Goal: Task Accomplishment & Management: Complete application form

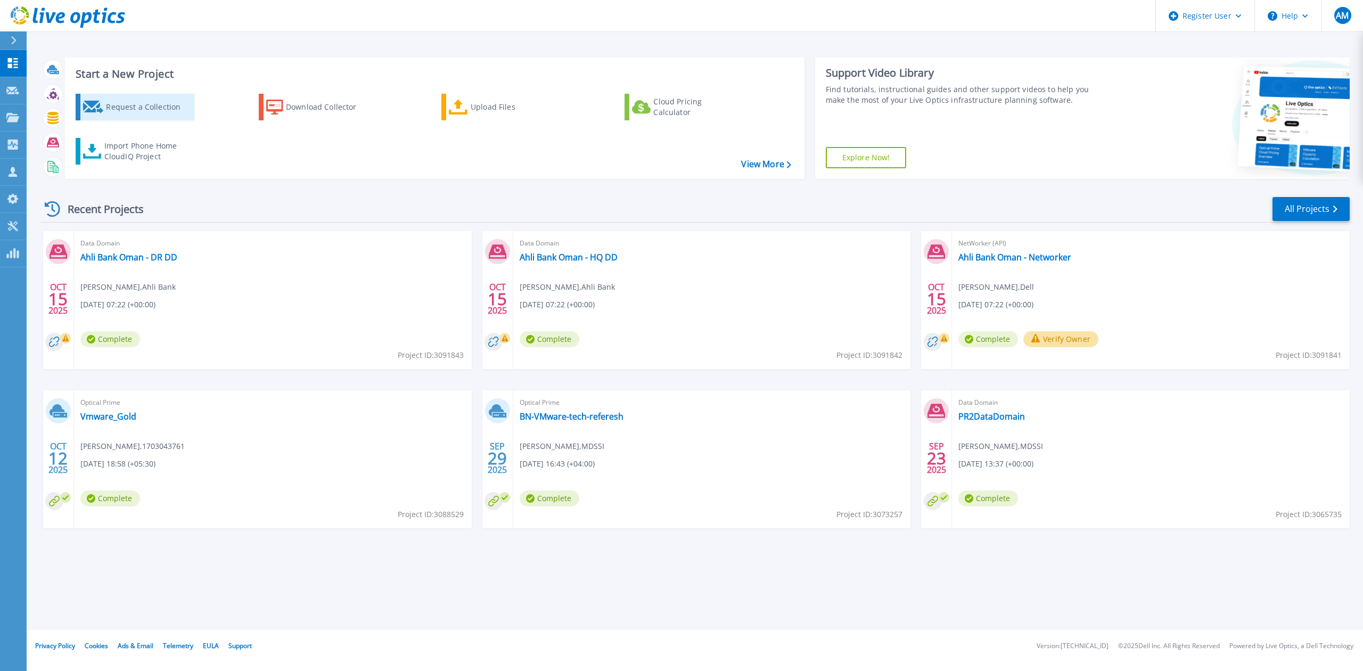
click at [160, 105] on div "Request a Collection" at bounding box center [148, 106] width 85 height 21
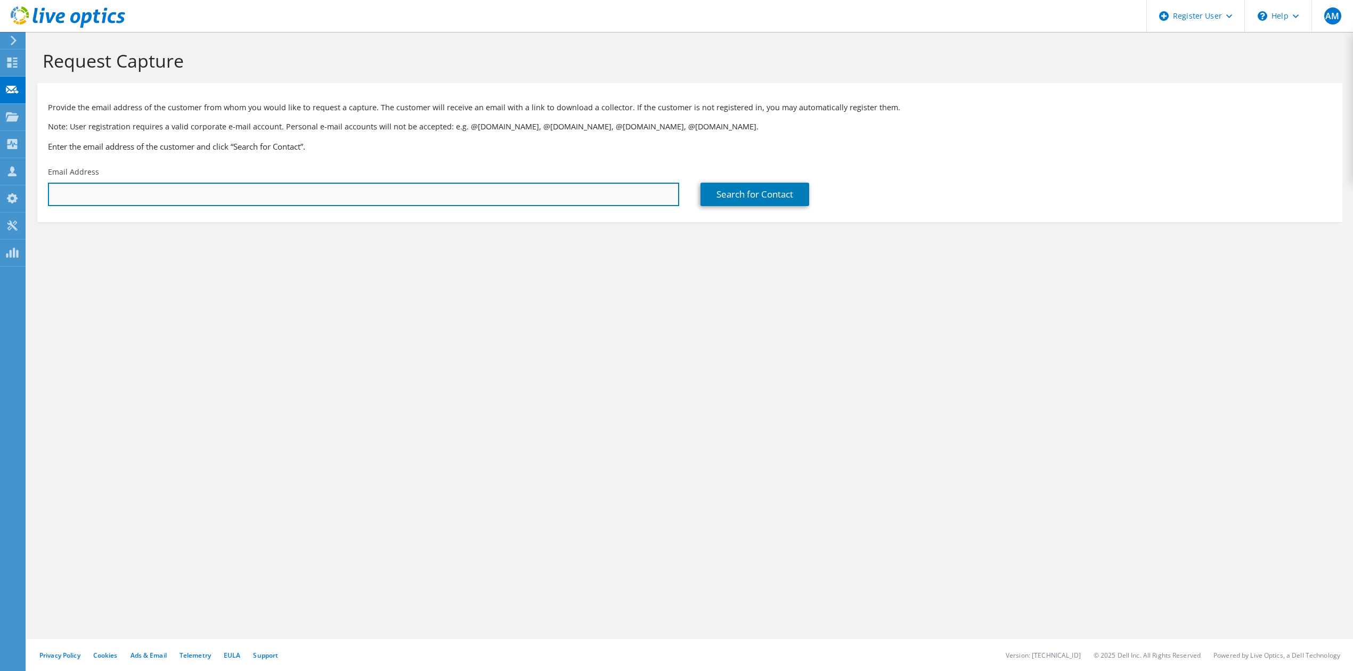
click at [277, 192] on input "text" at bounding box center [363, 194] width 631 height 23
paste input "backupteam@rop.gov.om"
type input "backupteam@rop.gov.om"
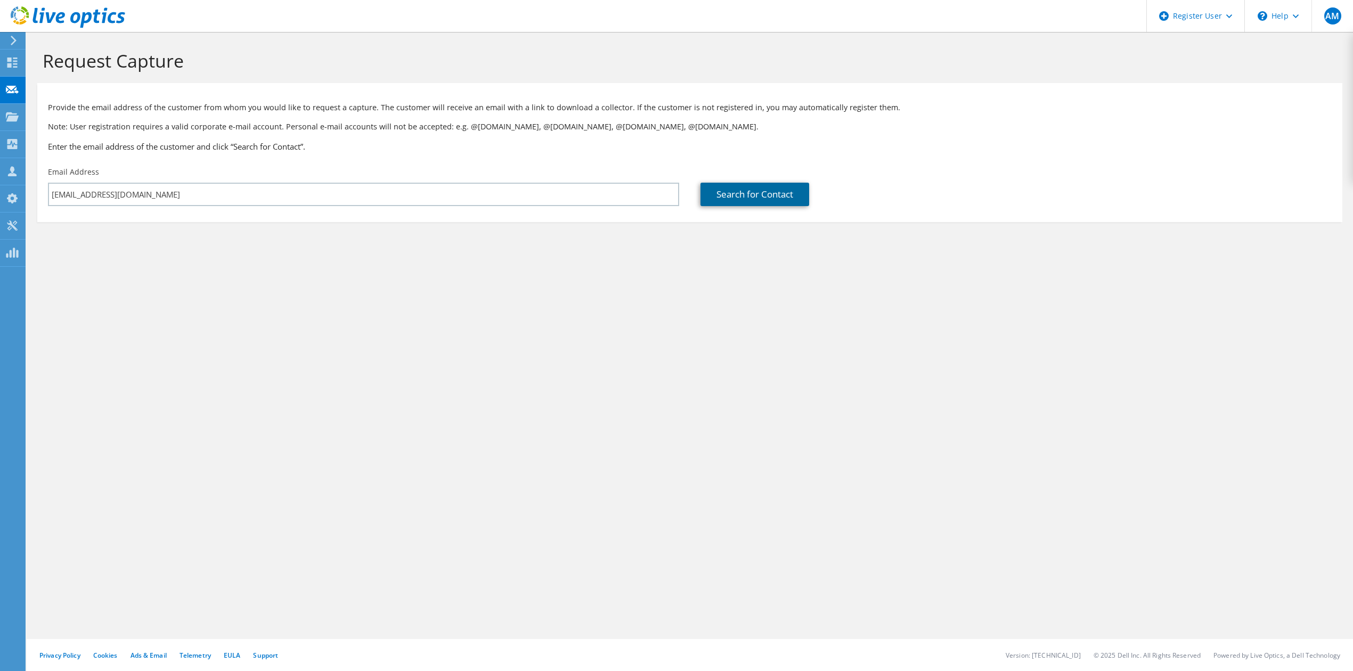
click at [742, 187] on link "Search for Contact" at bounding box center [754, 194] width 109 height 23
type input "Royal Oman Police"
type input "backup"
type input "Team"
type input "[GEOGRAPHIC_DATA]"
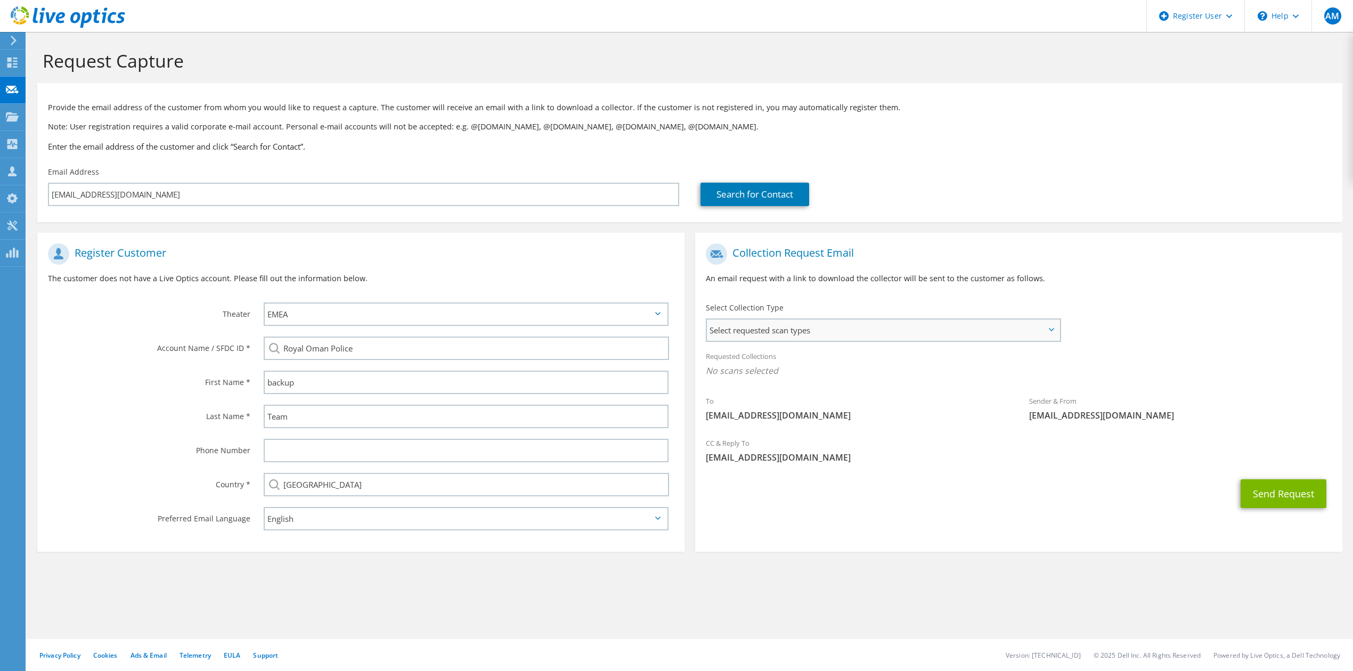
click at [813, 328] on span "Select requested scan types" at bounding box center [883, 330] width 353 height 21
click at [736, 536] on label "NetWorker" at bounding box center [756, 542] width 54 height 13
click at [0, 0] on input "NetWorker" at bounding box center [0, 0] width 0 height 0
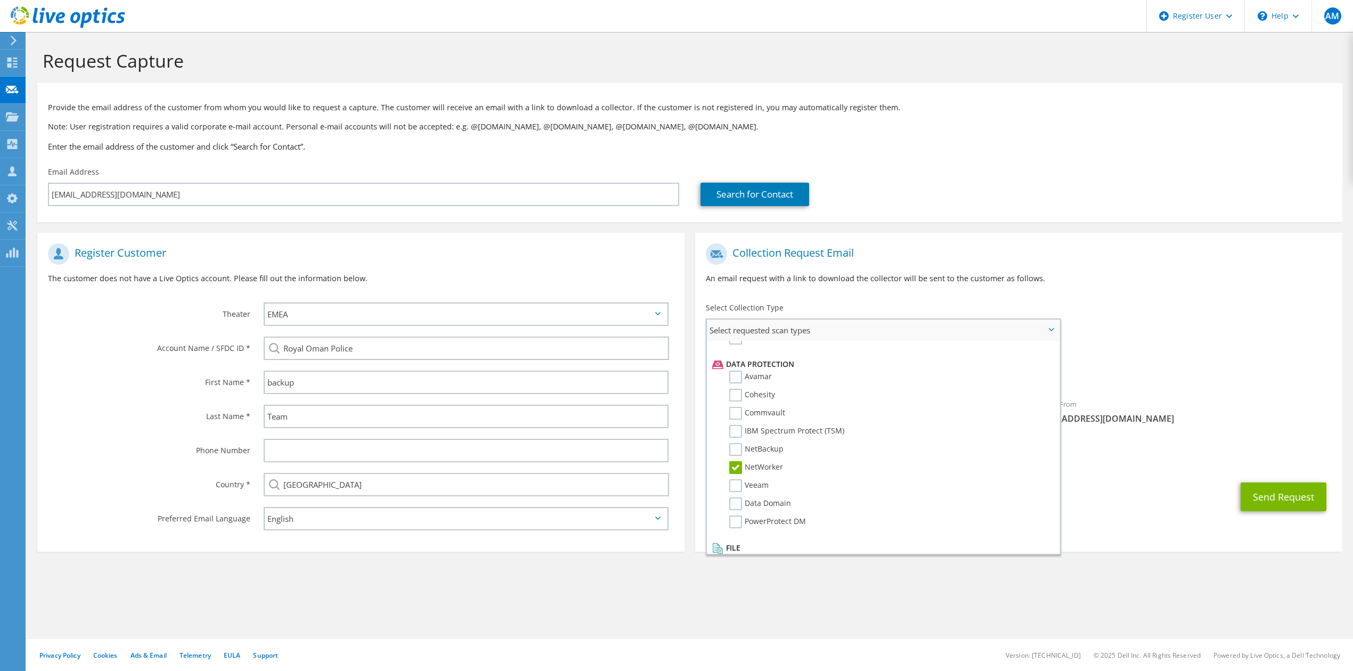
scroll to position [447, 0]
click at [734, 496] on label "Data Domain" at bounding box center [760, 502] width 62 height 13
click at [0, 0] on input "Data Domain" at bounding box center [0, 0] width 0 height 0
click at [1137, 457] on span "[EMAIL_ADDRESS][DOMAIN_NAME]" at bounding box center [1019, 461] width 626 height 12
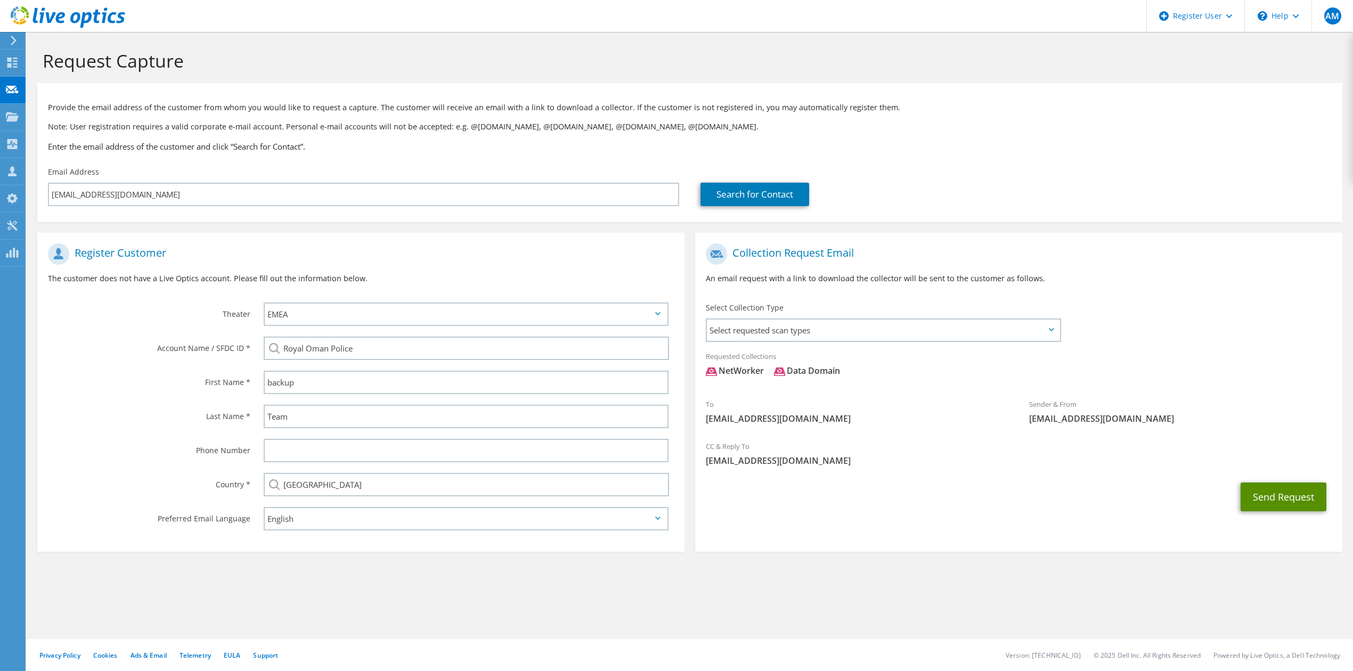
click at [1281, 493] on button "Send Request" at bounding box center [1283, 496] width 86 height 29
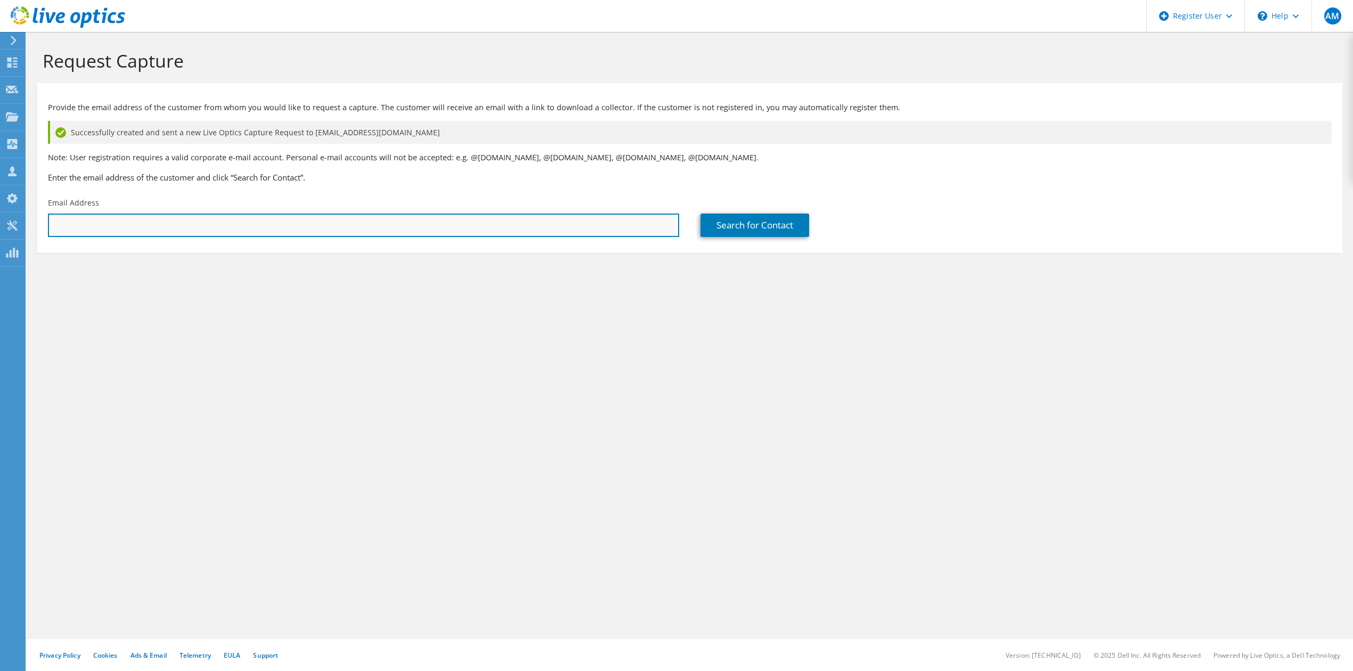
click at [290, 225] on input "text" at bounding box center [363, 225] width 631 height 23
paste input "jagadishan@rop.gov.om"
type input "jagadishan@rop.gov.om"
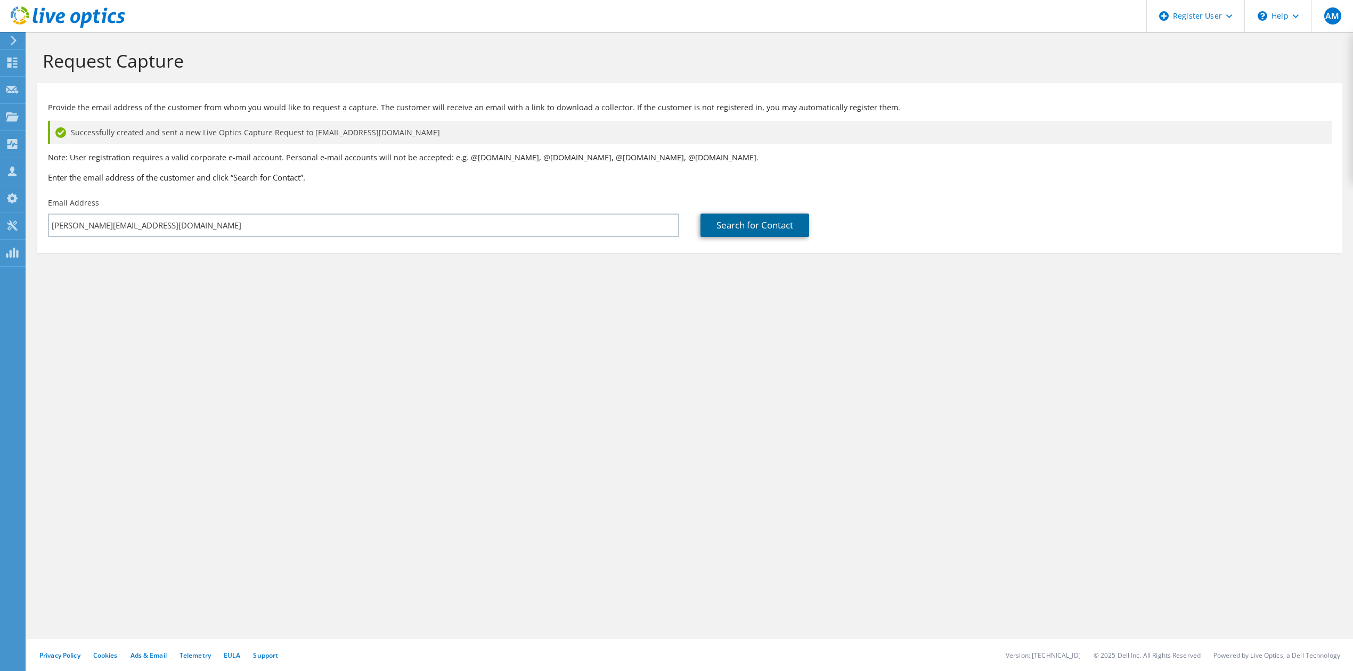
click at [719, 229] on link "Search for Contact" at bounding box center [754, 225] width 109 height 23
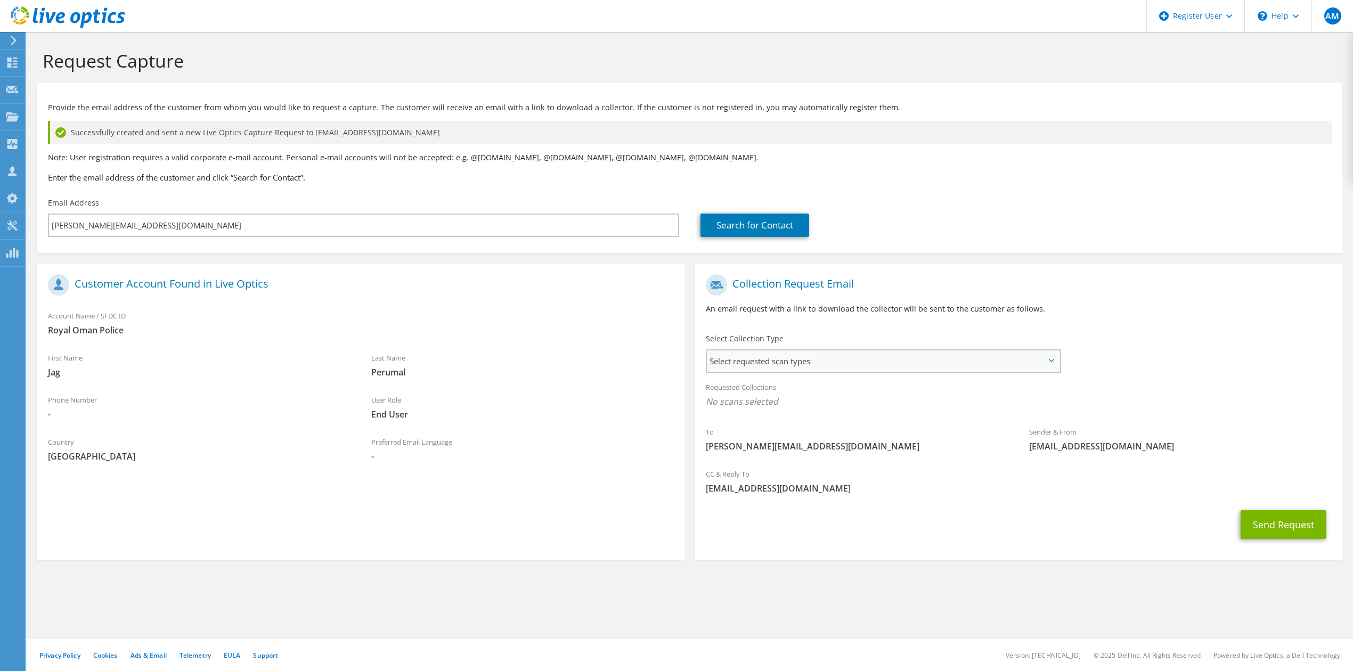
click at [858, 371] on span "Select requested scan types" at bounding box center [883, 360] width 353 height 21
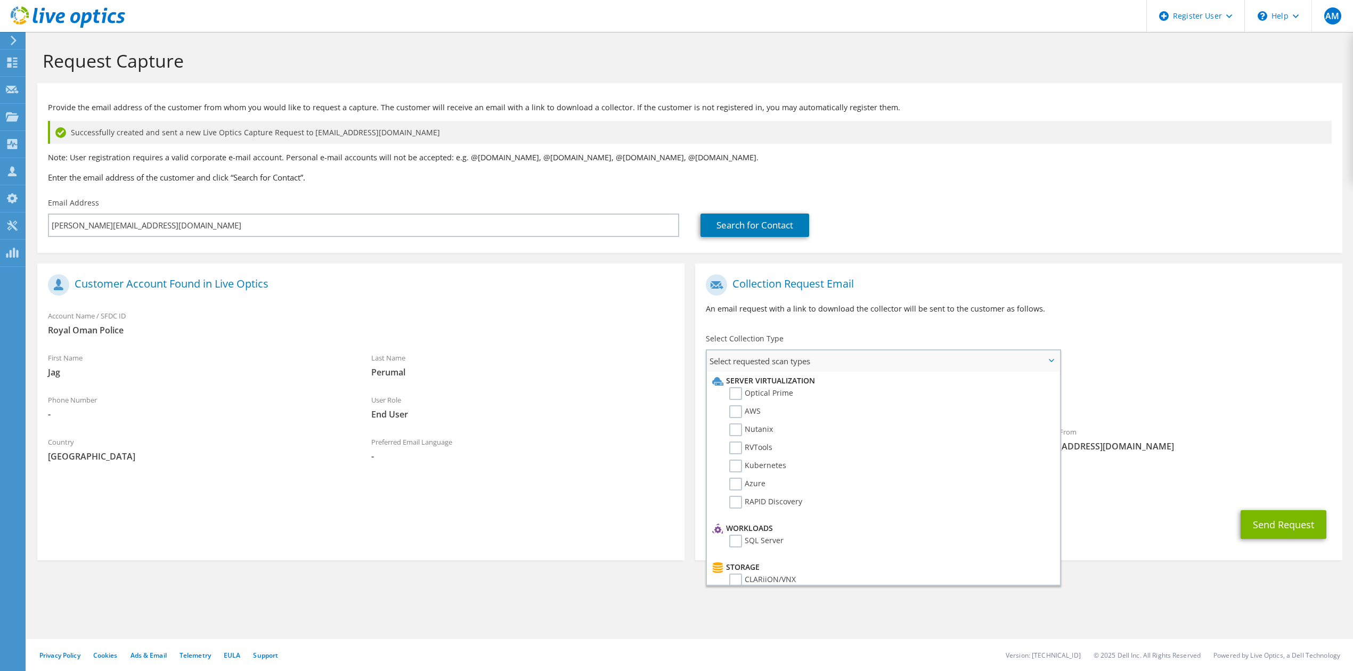
click at [1059, 537] on ul "Server Virtualization Optical Prime AWS Nutanix RVTools" at bounding box center [883, 478] width 353 height 213
click at [734, 567] on label "NetWorker" at bounding box center [756, 573] width 54 height 13
click at [0, 0] on input "NetWorker" at bounding box center [0, 0] width 0 height 0
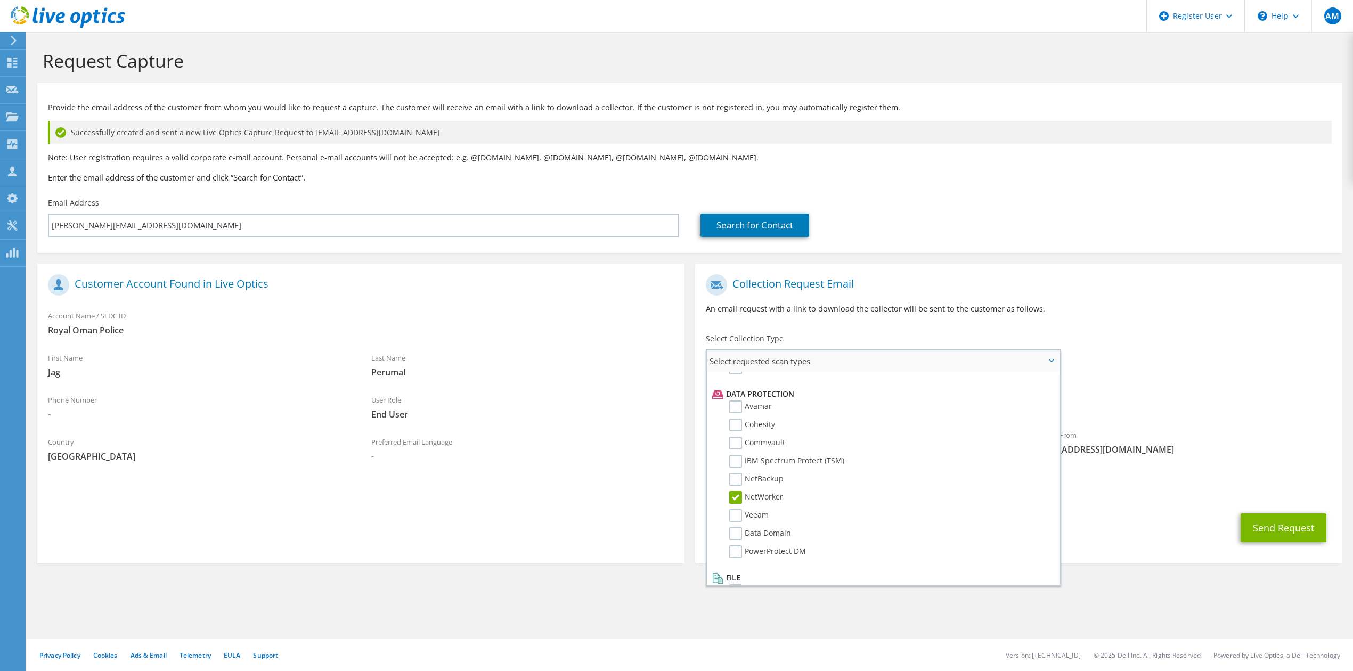
click at [726, 527] on li "Data Domain" at bounding box center [881, 536] width 345 height 18
click at [731, 527] on label "Data Domain" at bounding box center [760, 533] width 62 height 13
click at [0, 0] on input "Data Domain" at bounding box center [0, 0] width 0 height 0
click at [1115, 529] on div "Send Request" at bounding box center [1018, 527] width 647 height 39
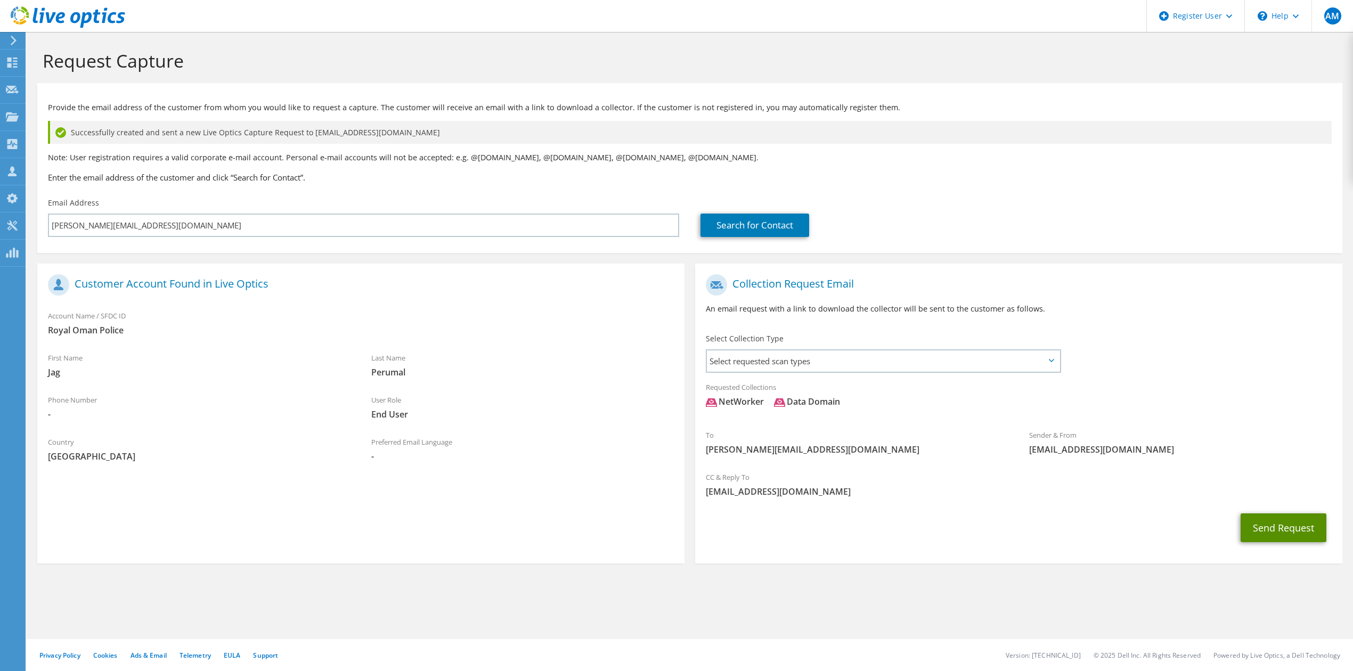
click at [1296, 527] on button "Send Request" at bounding box center [1283, 527] width 86 height 29
